Goal: Find specific page/section: Find specific page/section

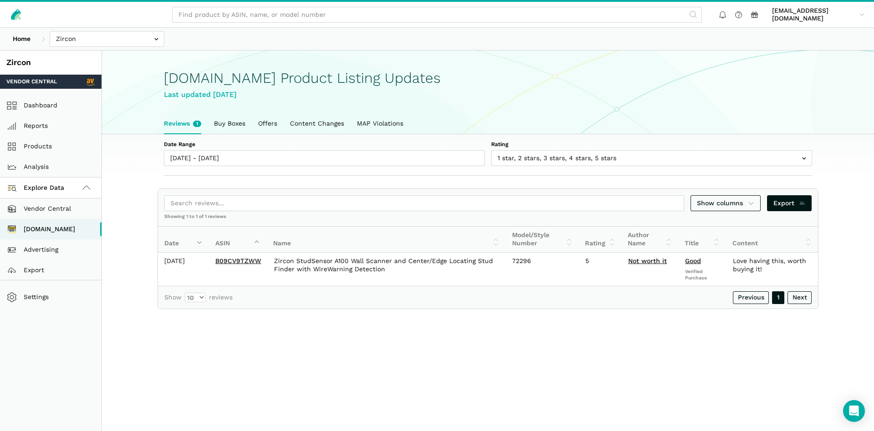
scroll to position [3, 0]
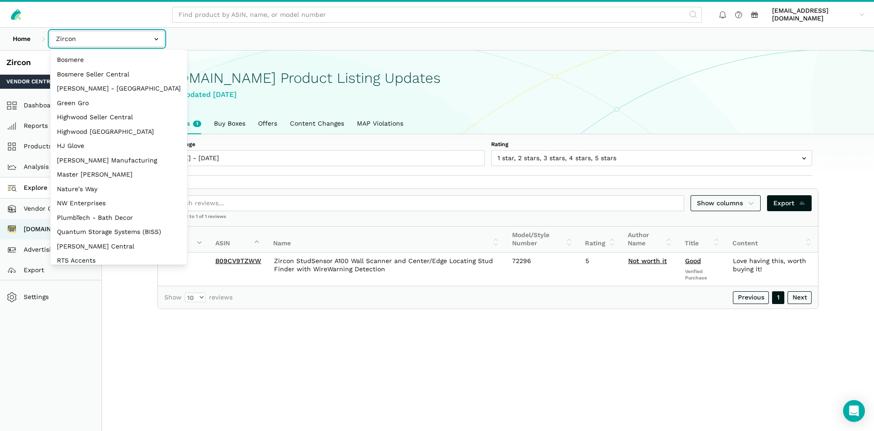
click at [100, 44] on input "text" at bounding box center [107, 39] width 115 height 16
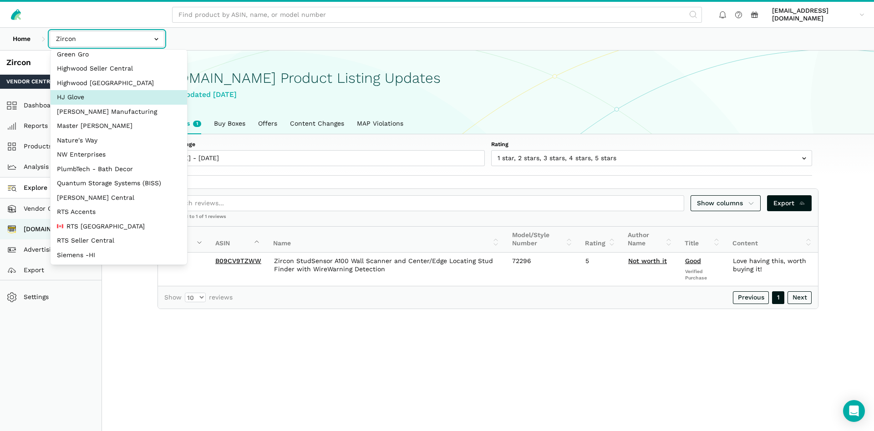
scroll to position [87, 0]
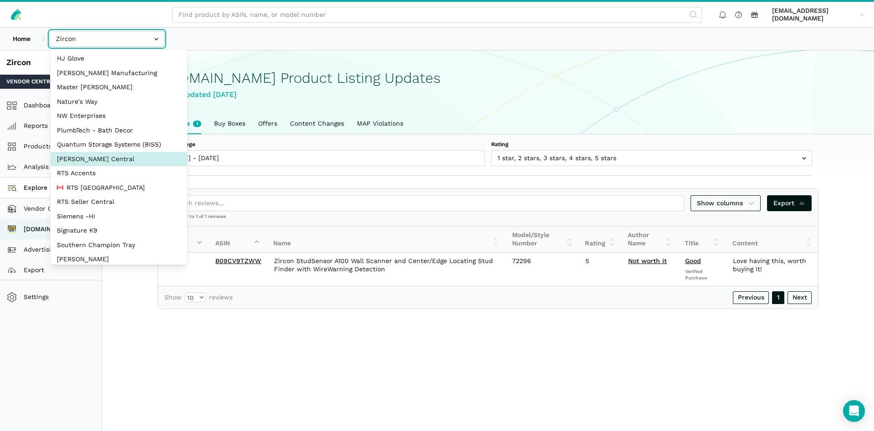
select select "nv4Jjd1hiQvmk2opsm2N4wMg"
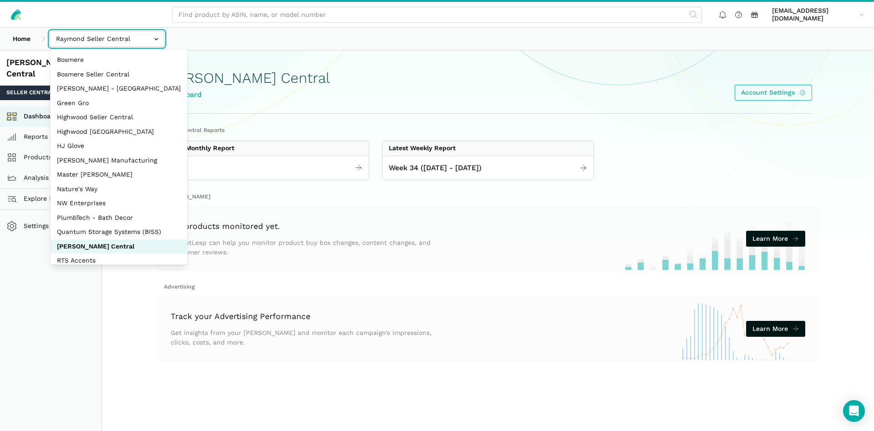
click at [97, 36] on input "text" at bounding box center [107, 39] width 115 height 16
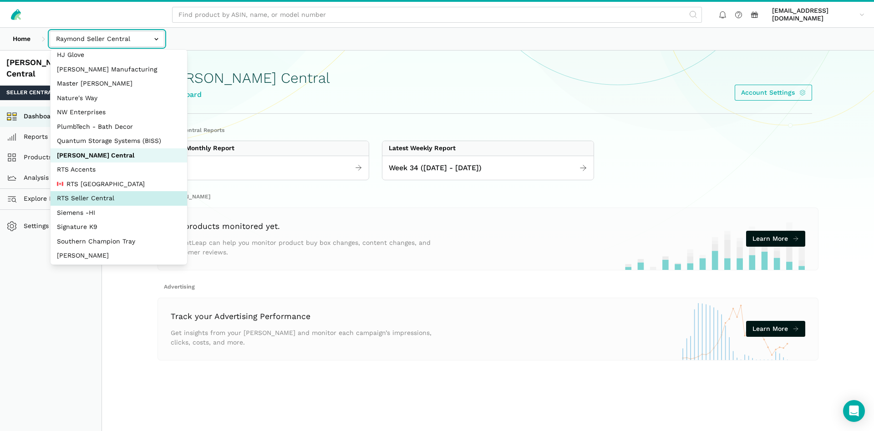
scroll to position [78, 0]
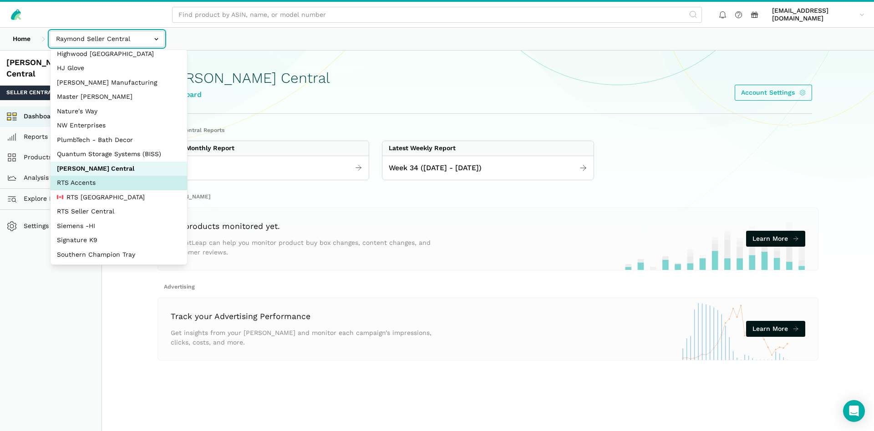
select select "DPHNLGULfjdmZCda3GrCfans"
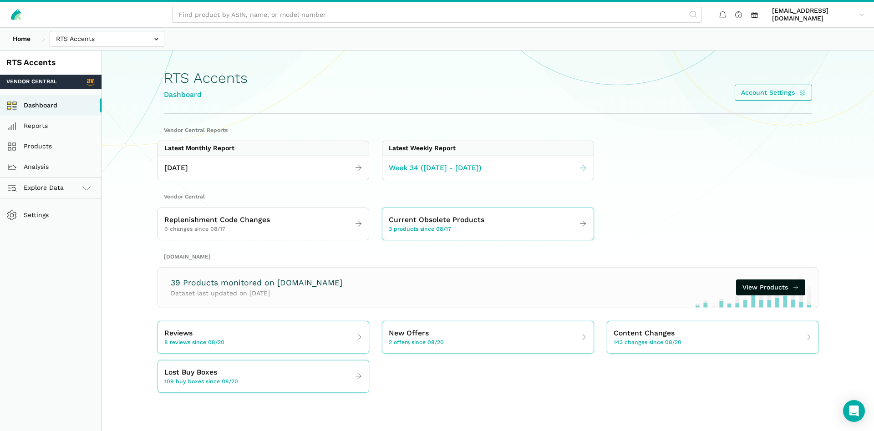
click at [416, 171] on span "Week 34 ([DATE] - [DATE])" at bounding box center [435, 168] width 93 height 11
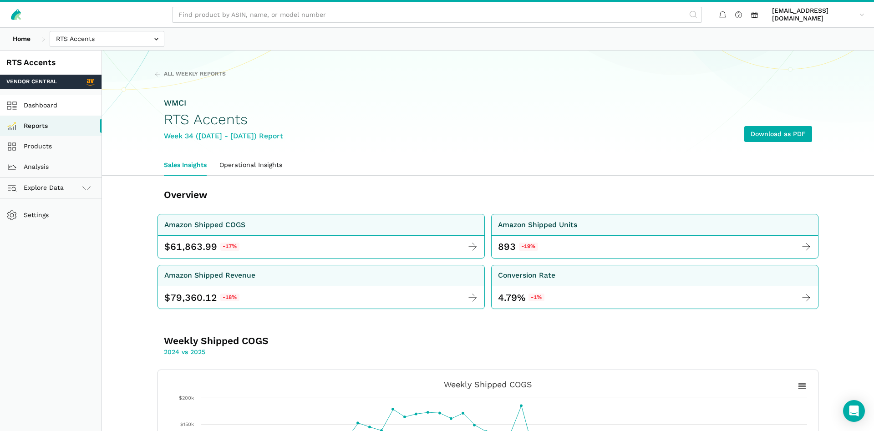
click at [41, 111] on link "Dashboard" at bounding box center [51, 105] width 102 height 20
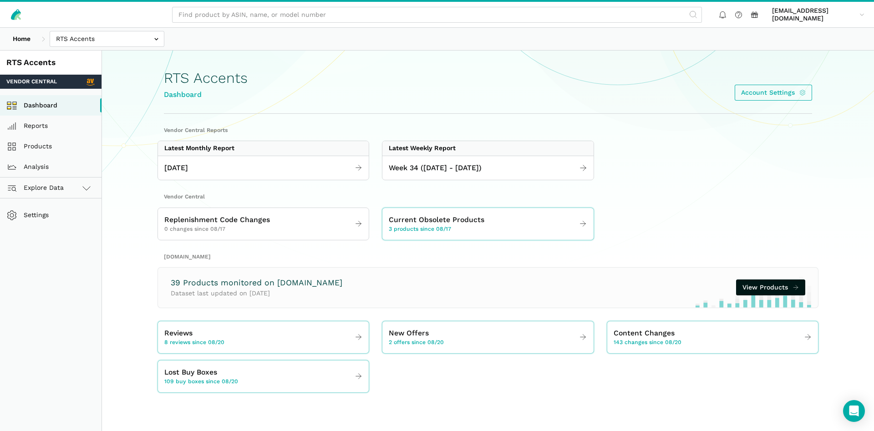
click at [41, 107] on link "Dashboard" at bounding box center [51, 105] width 102 height 20
